Goal: Task Accomplishment & Management: Manage account settings

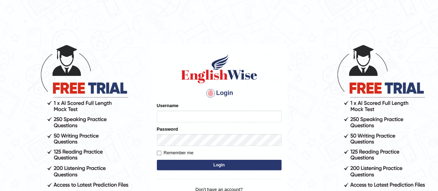
type input "gagan_tiwana98"
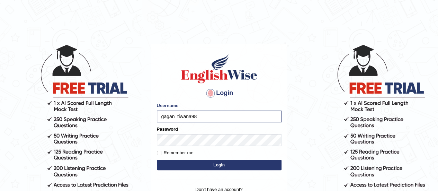
click at [220, 165] on button "Login" at bounding box center [219, 165] width 125 height 10
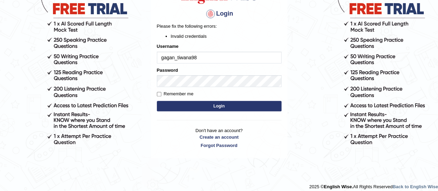
scroll to position [82, 0]
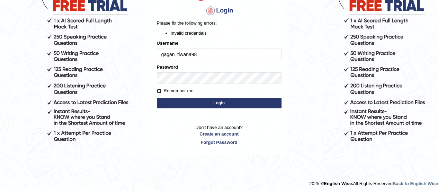
click at [157, 91] on input "Remember me" at bounding box center [159, 91] width 5 height 5
checkbox input "true"
click at [212, 104] on button "Login" at bounding box center [219, 103] width 125 height 10
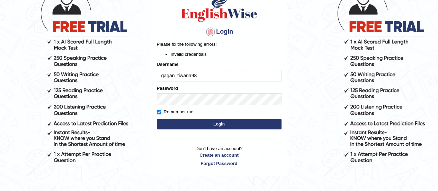
scroll to position [62, 0]
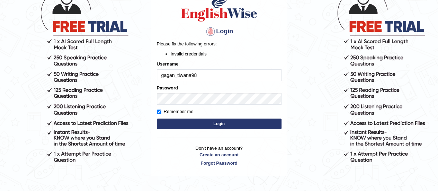
click at [197, 74] on input "gagan_tiwana98" at bounding box center [219, 75] width 125 height 12
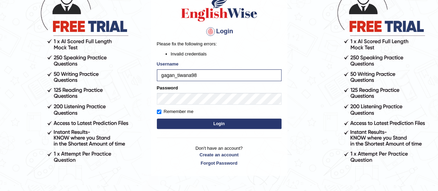
click at [210, 125] on button "Login" at bounding box center [219, 123] width 125 height 10
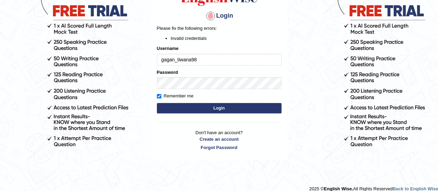
scroll to position [77, 0]
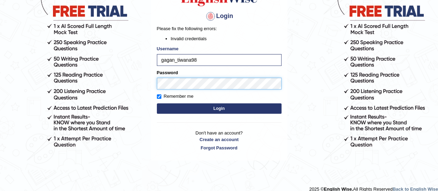
click at [157, 103] on button "Login" at bounding box center [219, 108] width 125 height 10
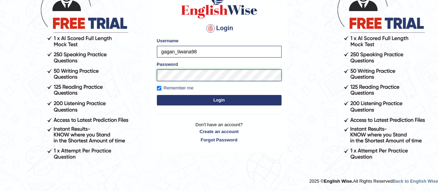
scroll to position [64, 0]
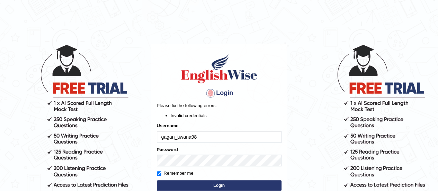
click at [197, 136] on input "gagan_tiwana98" at bounding box center [219, 137] width 125 height 12
type input "g"
type input "gagan_tiwana98"
click at [184, 185] on button "Login" at bounding box center [219, 185] width 125 height 10
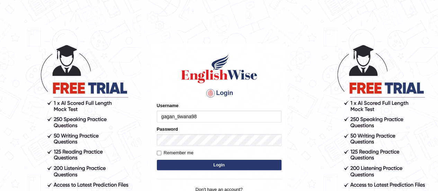
type input "gagan_tiwana98"
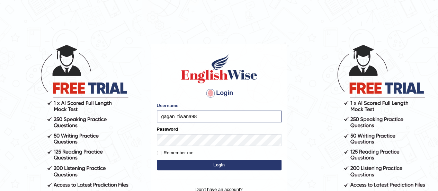
click at [194, 165] on button "Login" at bounding box center [219, 165] width 125 height 10
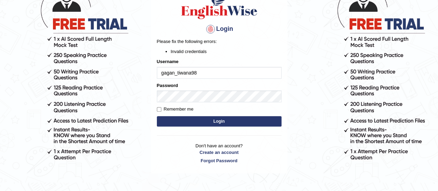
scroll to position [64, 0]
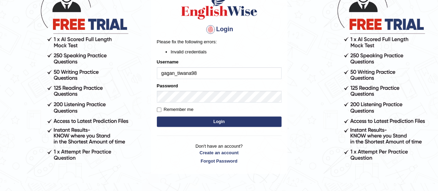
click at [194, 165] on div "Login Please fix the following errors: Invalid credentials Username gagan_tiwan…" at bounding box center [219, 77] width 136 height 194
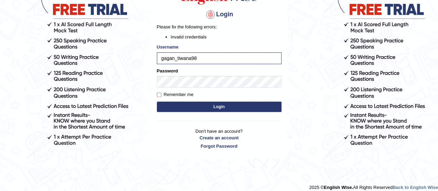
scroll to position [84, 0]
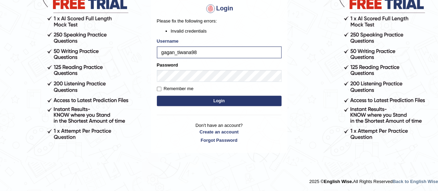
click at [199, 103] on button "Login" at bounding box center [219, 101] width 125 height 10
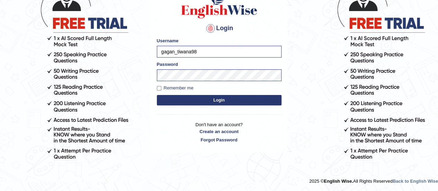
scroll to position [64, 0]
